Goal: Transaction & Acquisition: Subscribe to service/newsletter

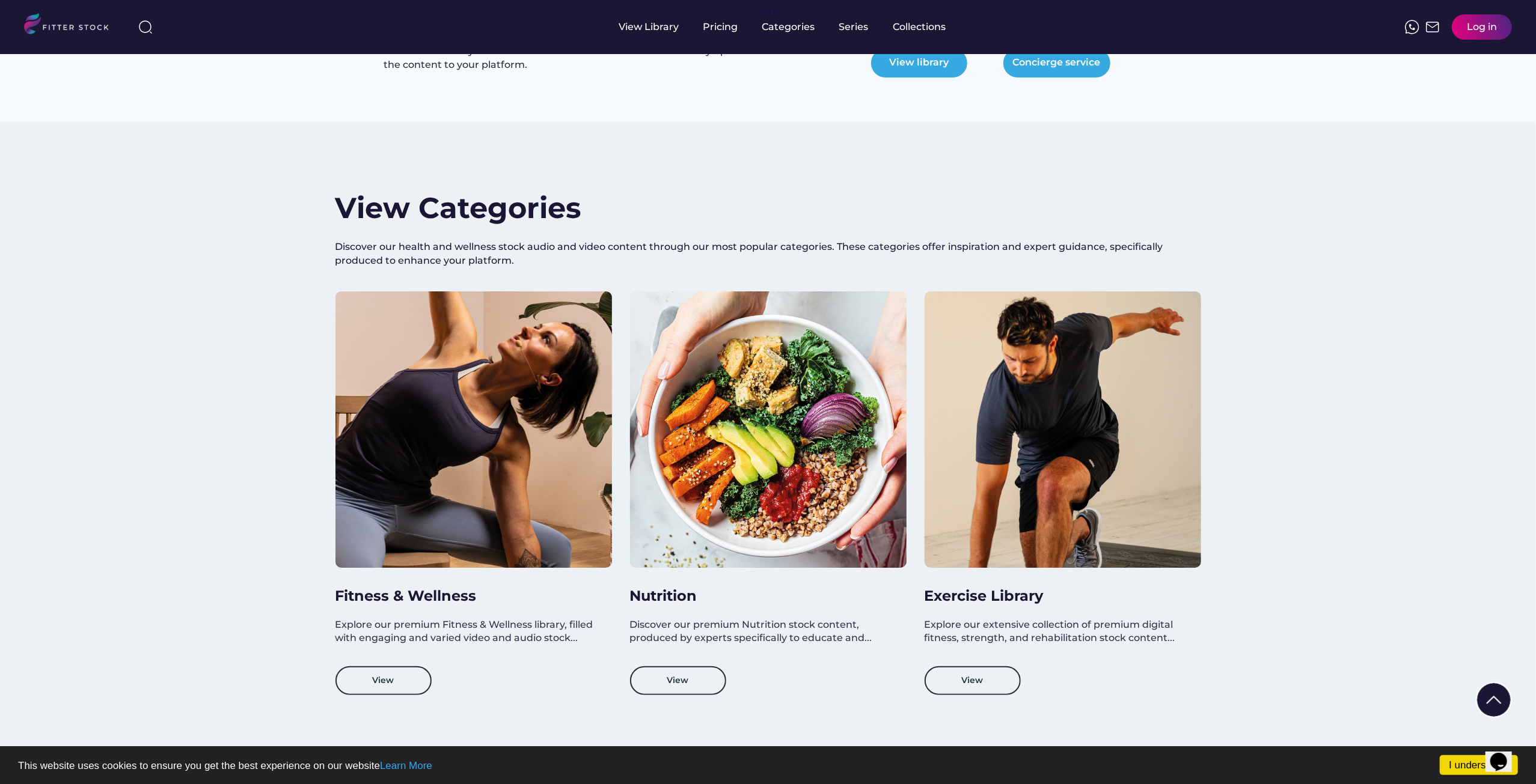
scroll to position [962, 0]
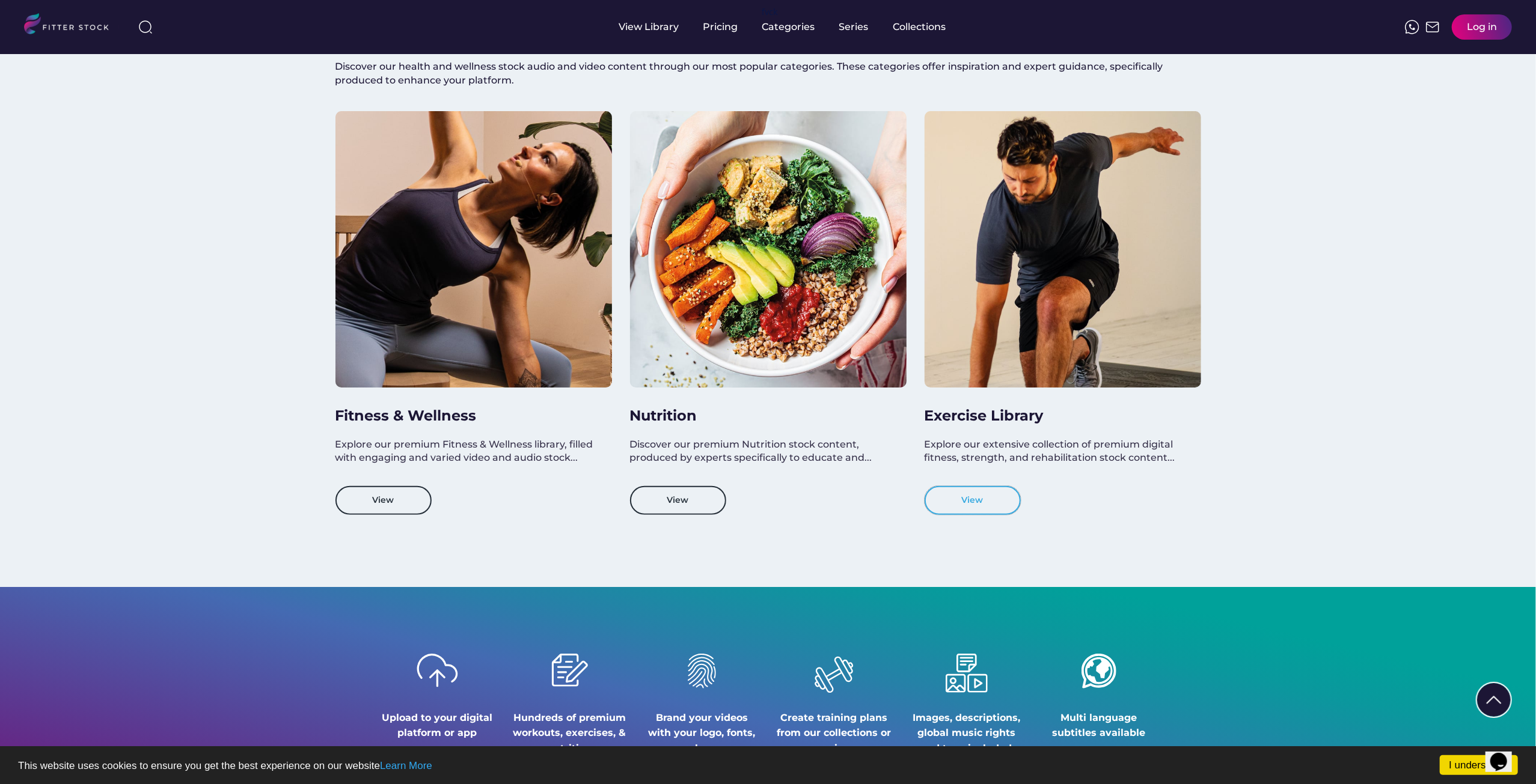
click at [991, 503] on button "View" at bounding box center [973, 500] width 96 height 28
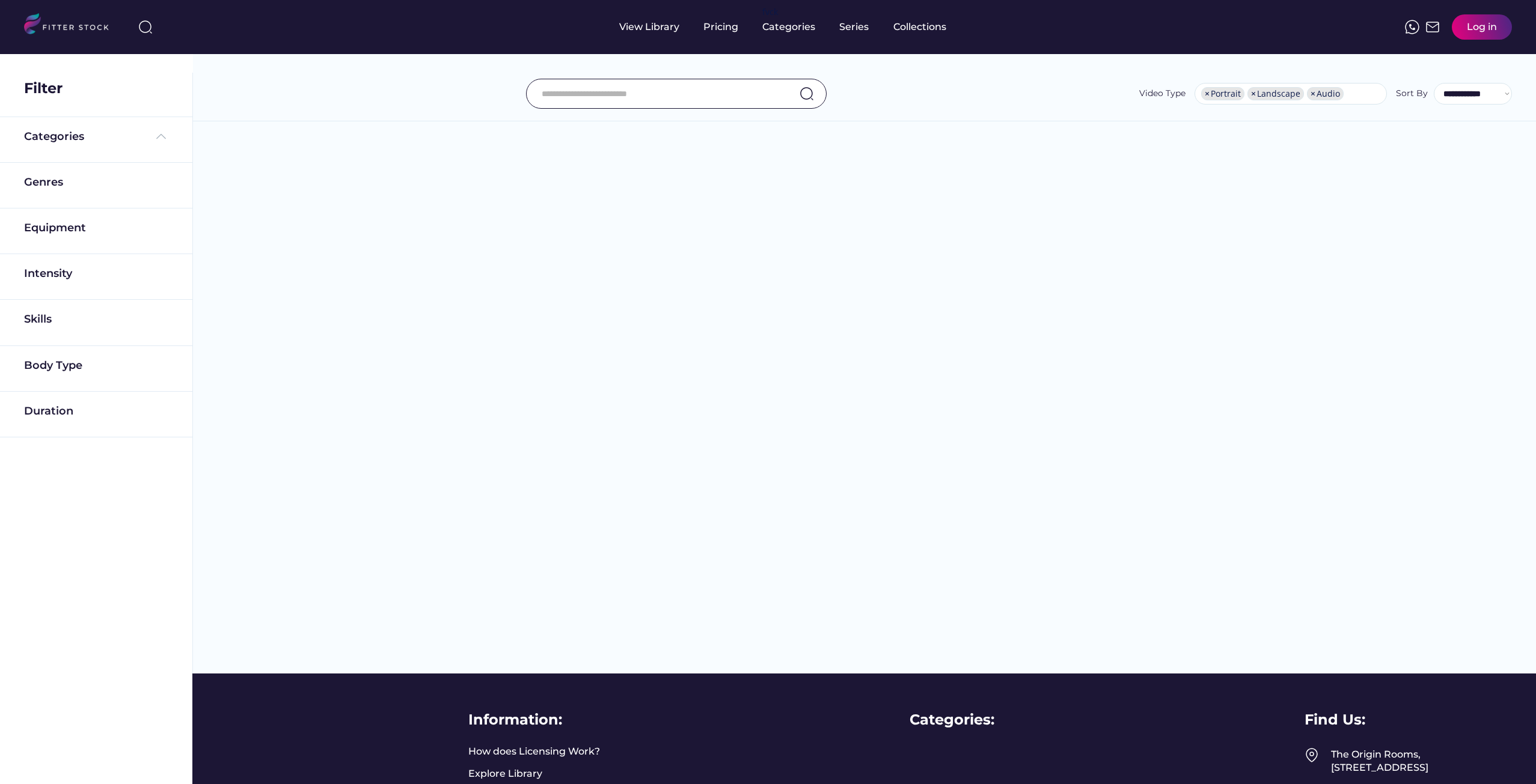
select select "**********"
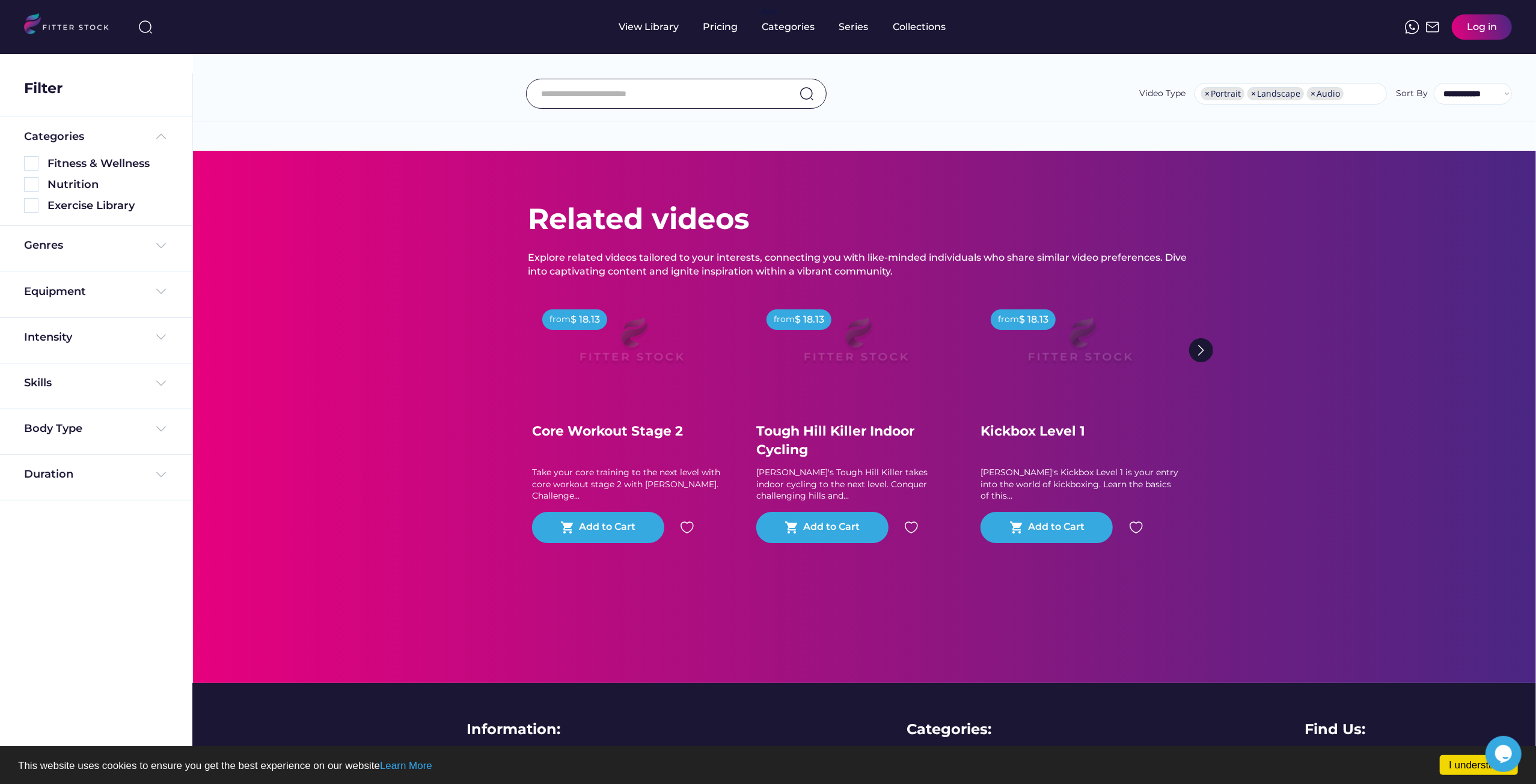
click at [1205, 348] on img at bounding box center [1201, 350] width 24 height 24
click at [717, 20] on div "Pricing" at bounding box center [720, 27] width 35 height 13
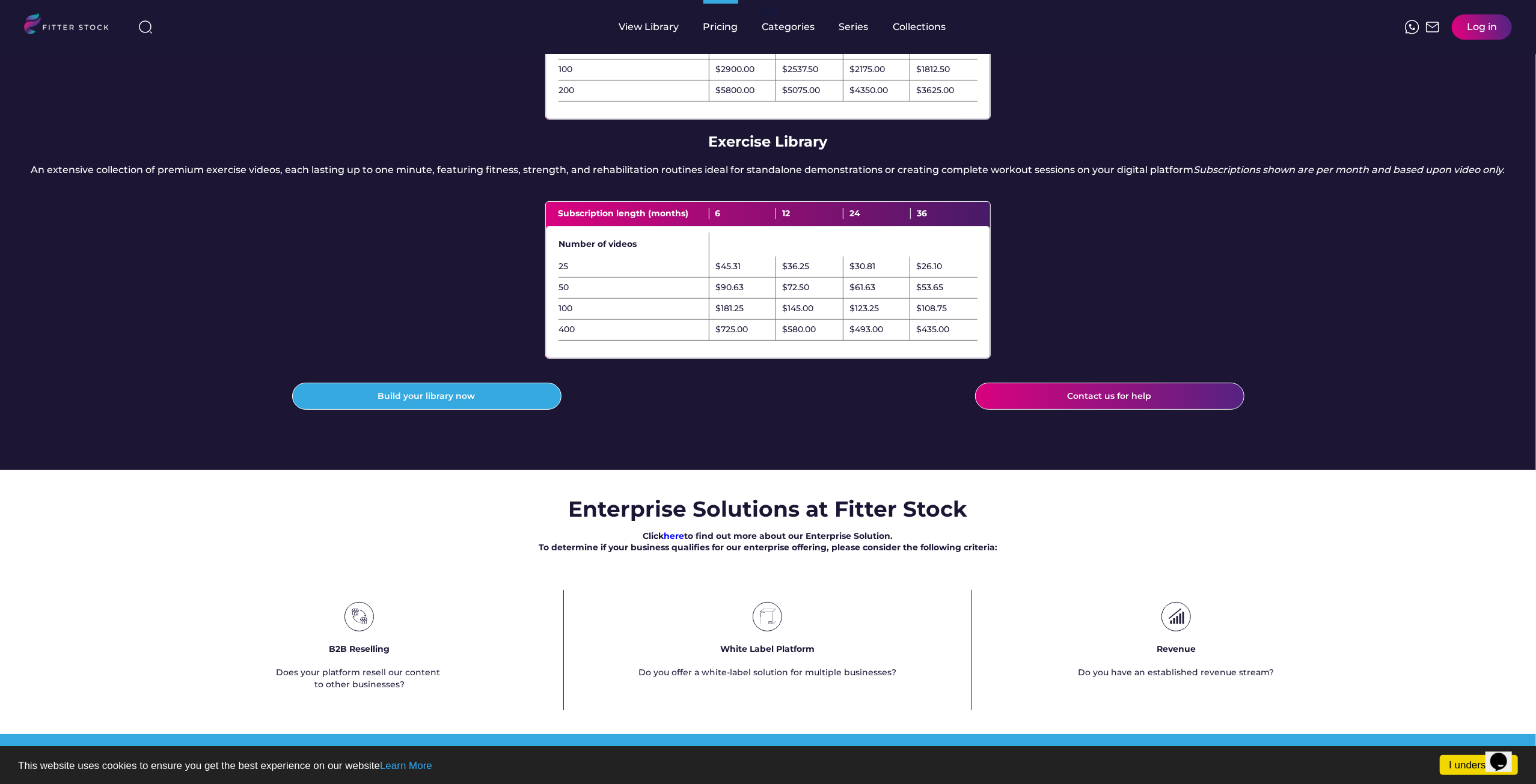
scroll to position [300, 0]
